Goal: Navigation & Orientation: Find specific page/section

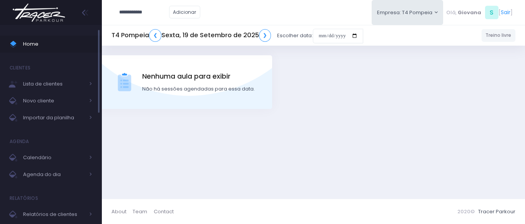
click at [46, 50] on link "Home" at bounding box center [51, 44] width 102 height 17
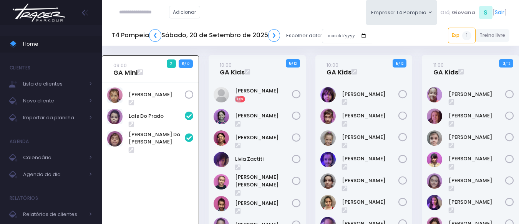
scroll to position [55, 0]
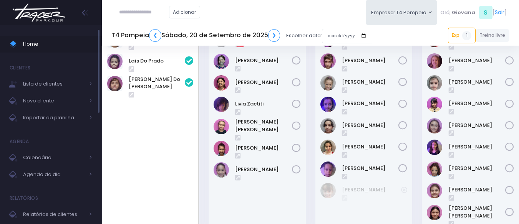
click at [31, 43] on span "Home" at bounding box center [57, 44] width 69 height 10
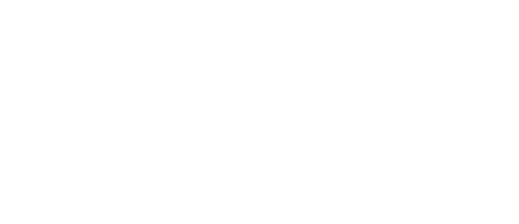
scroll to position [55, 0]
